Goal: Entertainment & Leisure: Consume media (video, audio)

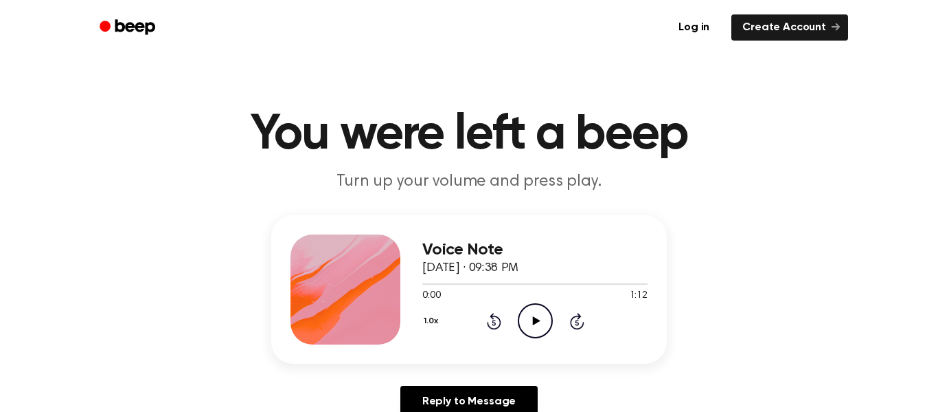
click at [531, 314] on icon "Play Audio" at bounding box center [535, 320] width 35 height 35
click at [535, 310] on icon "Play Audio" at bounding box center [535, 320] width 35 height 35
click at [540, 312] on icon "Play Audio" at bounding box center [535, 320] width 35 height 35
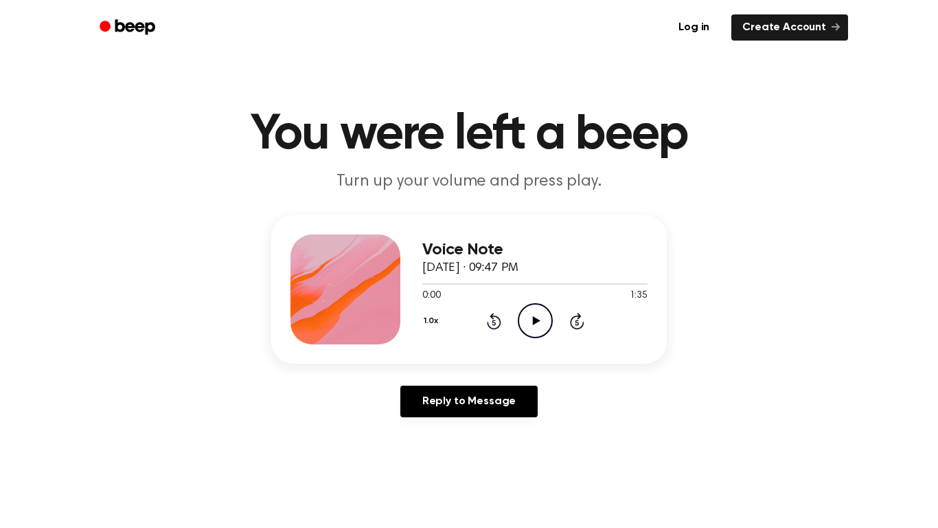
click at [541, 313] on icon "Play Audio" at bounding box center [535, 320] width 35 height 35
click at [542, 324] on icon "Pause Audio" at bounding box center [535, 320] width 35 height 35
